Goal: Information Seeking & Learning: Learn about a topic

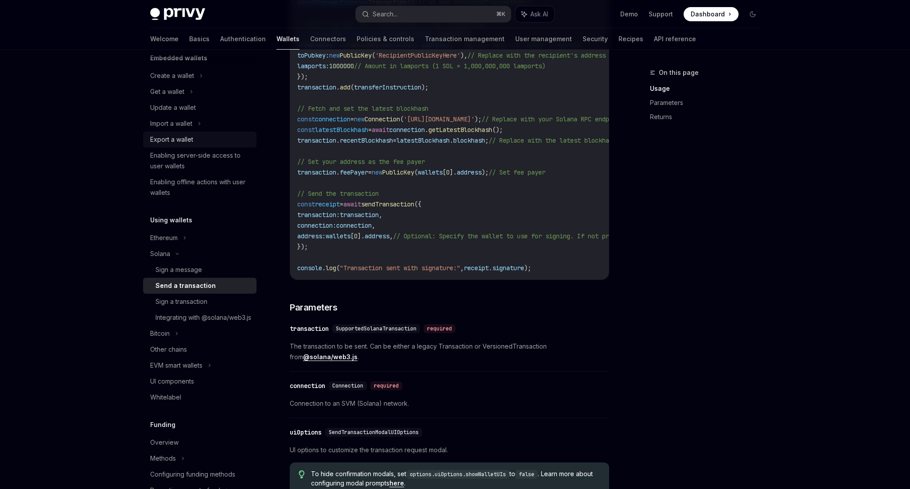
scroll to position [69, 0]
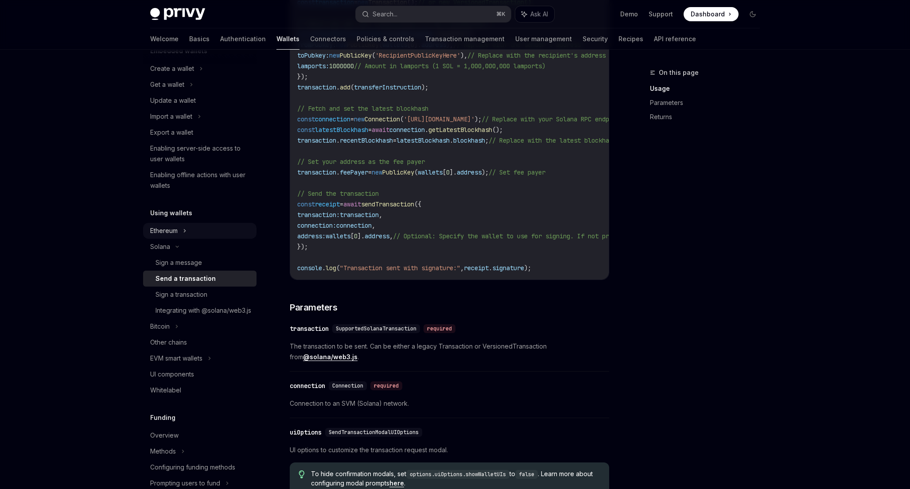
click at [199, 74] on icon at bounding box center [201, 68] width 4 height 11
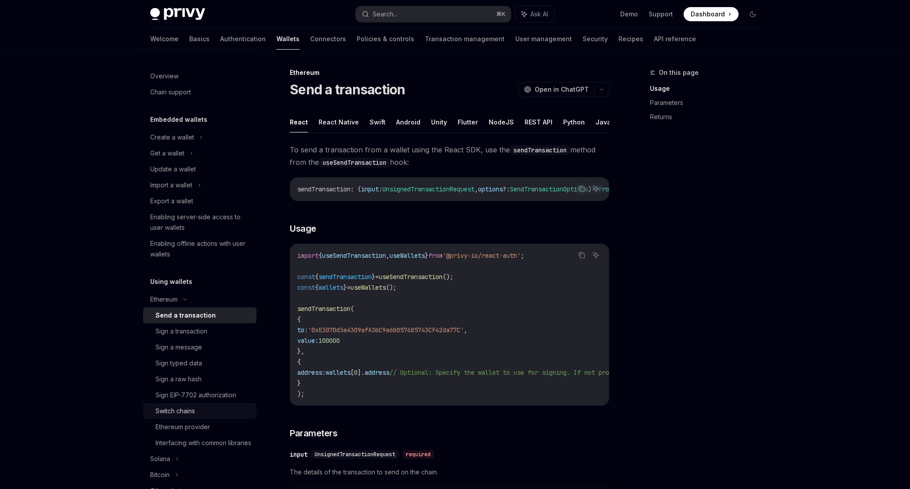
click at [171, 408] on div "Switch chains" at bounding box center [174, 411] width 39 height 11
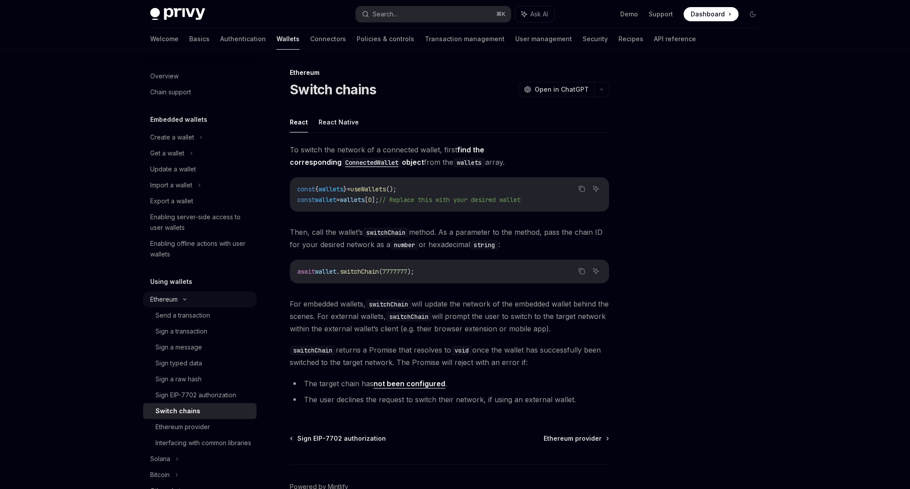
click at [185, 300] on icon at bounding box center [184, 300] width 11 height 4
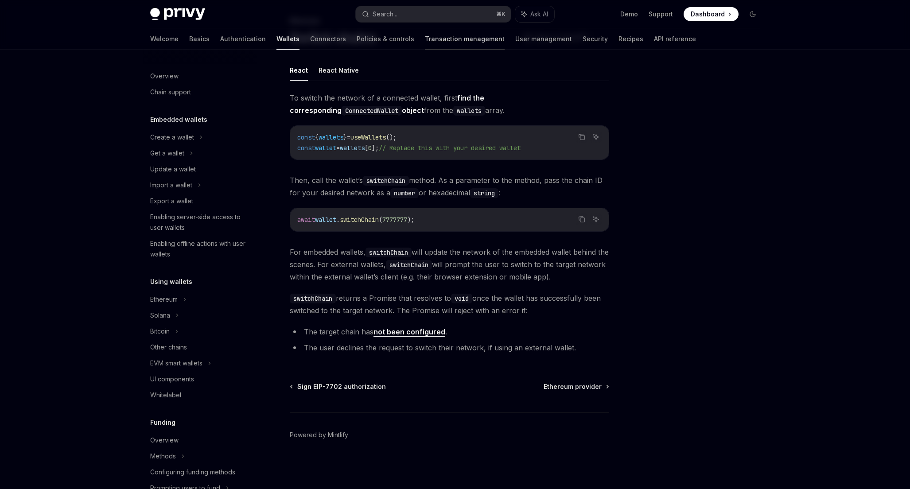
click at [425, 40] on link "Transaction management" at bounding box center [465, 38] width 80 height 21
type textarea "*"
